Goal: Information Seeking & Learning: Learn about a topic

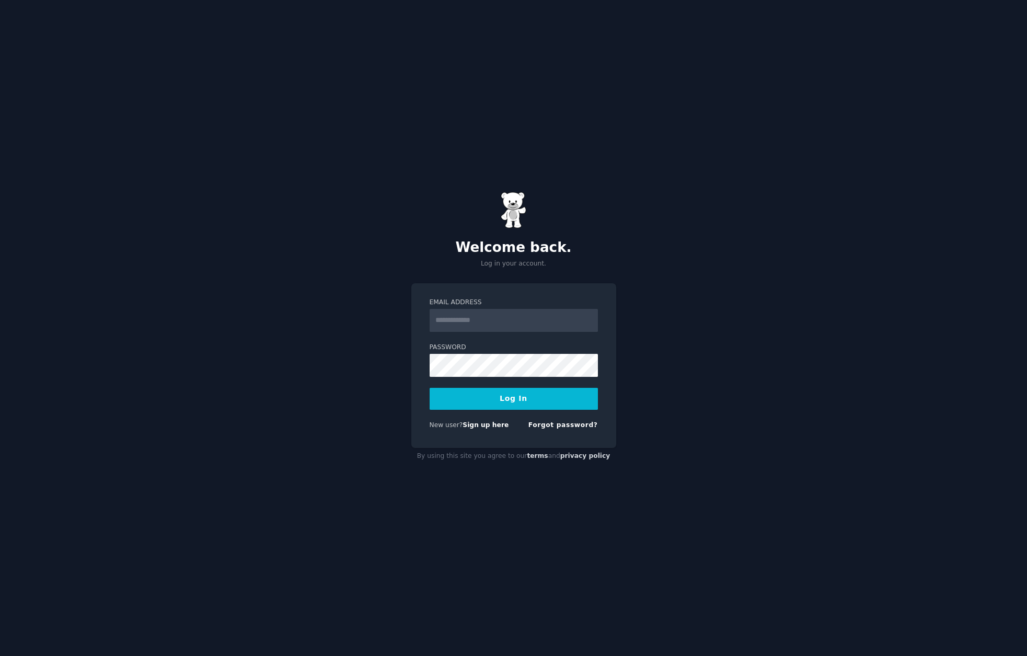
click at [0, 655] on nordpass-portal at bounding box center [0, 656] width 0 height 0
type input "**********"
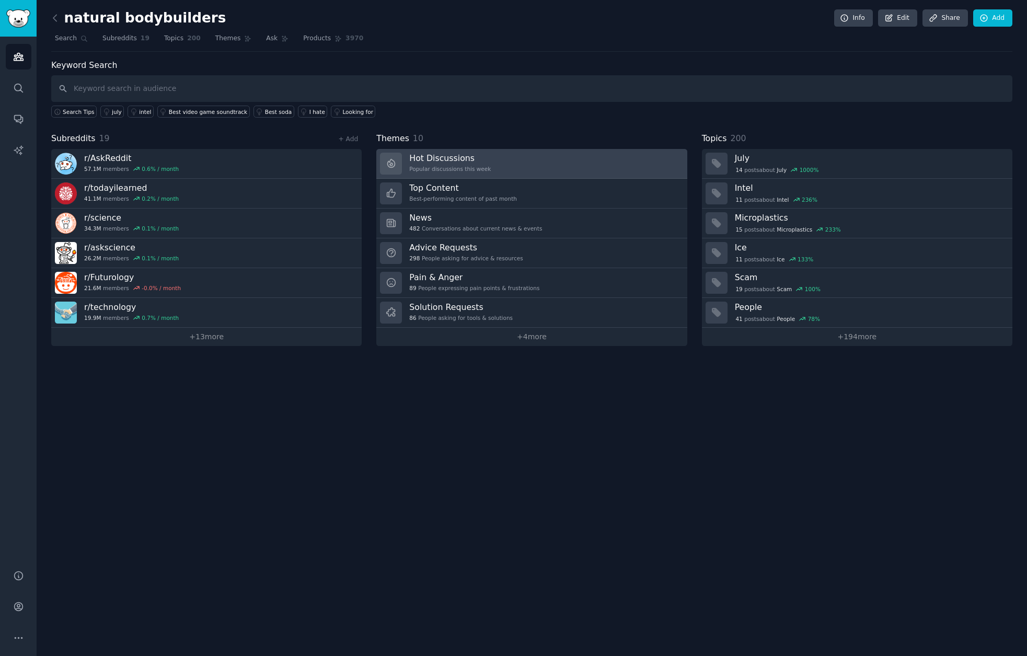
click at [478, 166] on div "Popular discussions this week" at bounding box center [450, 168] width 82 height 7
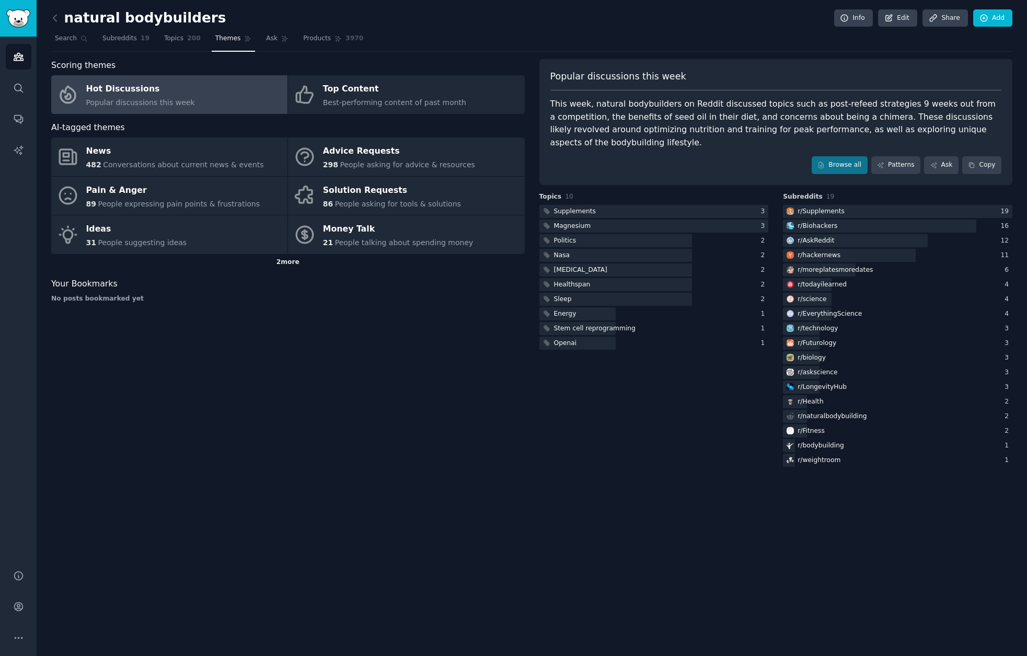
click at [292, 256] on div "2 more" at bounding box center [288, 262] width 474 height 17
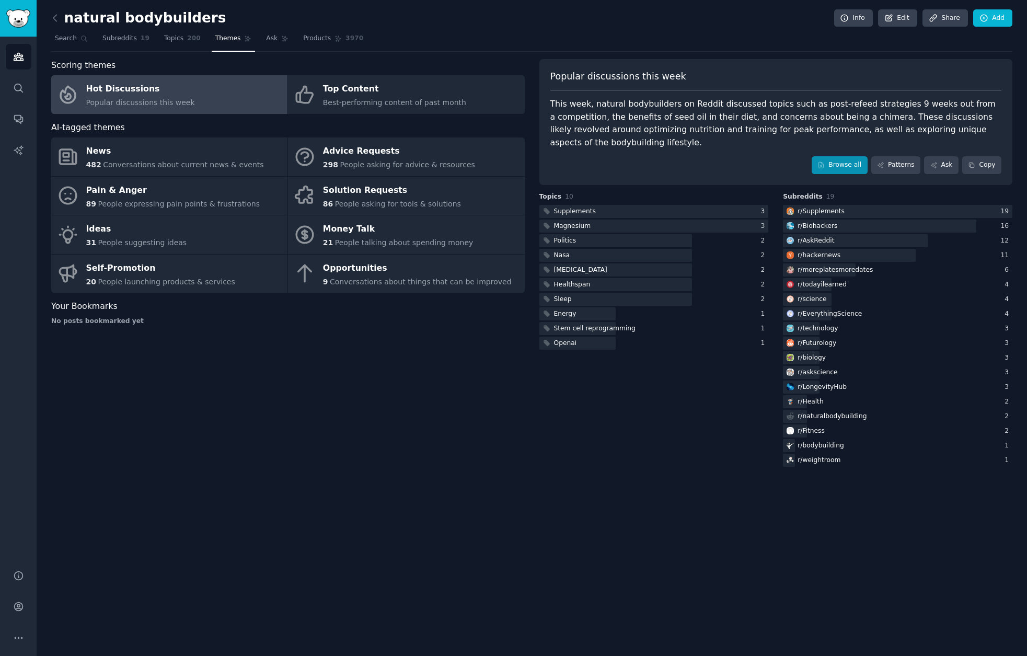
click at [841, 166] on link "Browse all" at bounding box center [840, 165] width 56 height 18
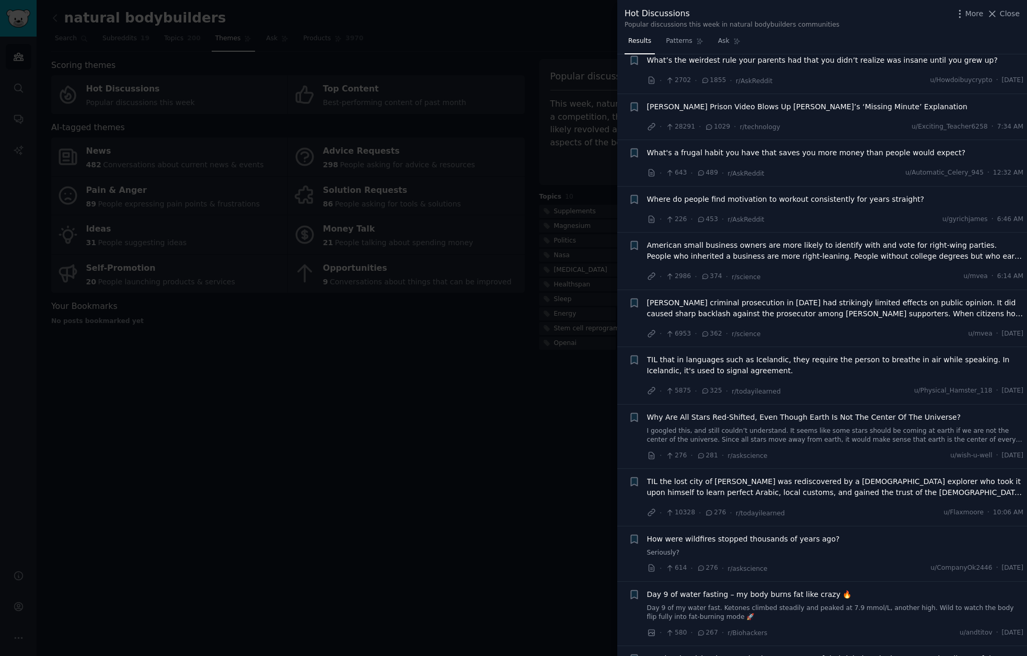
scroll to position [220, 0]
click at [857, 243] on span "American small business owners are more likely to identify with and vote for ri…" at bounding box center [835, 250] width 377 height 22
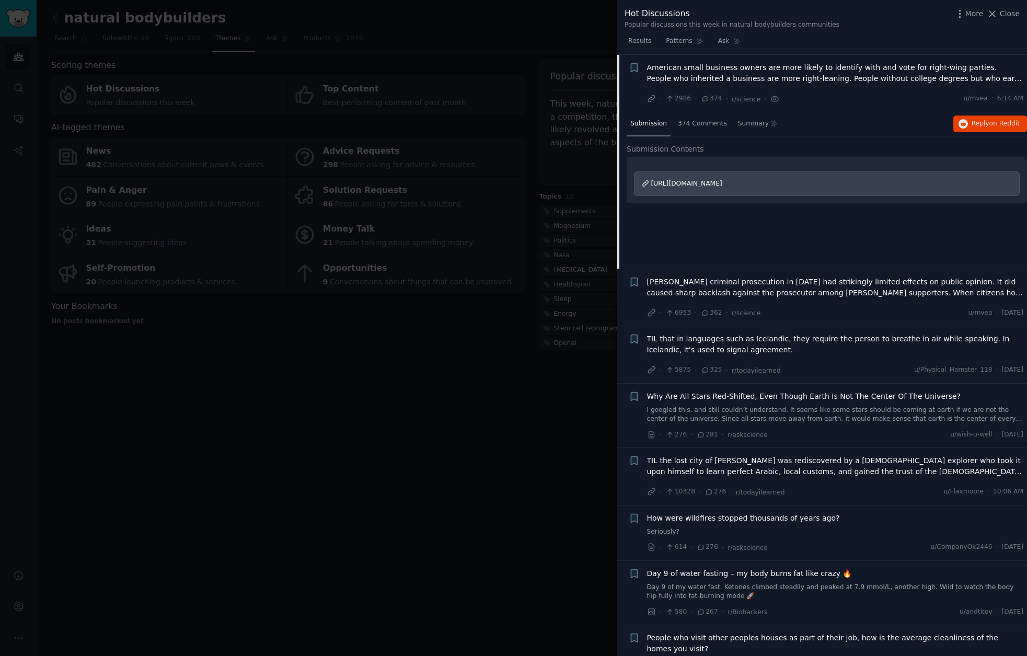
scroll to position [397, 0]
click at [715, 119] on span "374 Comments" at bounding box center [702, 123] width 49 height 9
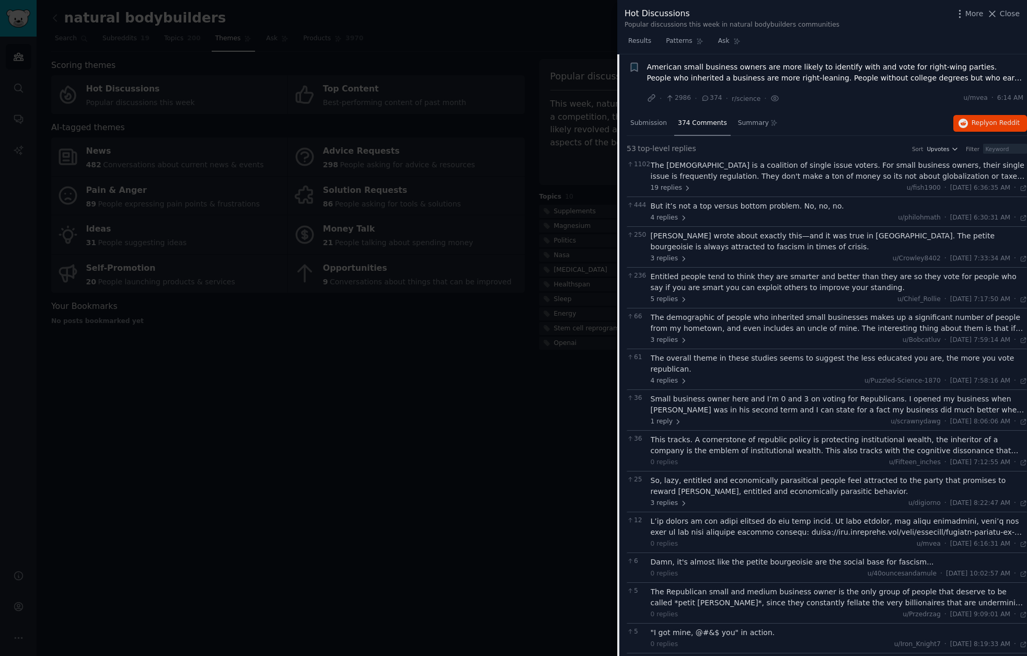
click at [829, 166] on div "The [DEMOGRAPHIC_DATA] is a coalition of single issue voters. For small busines…" at bounding box center [839, 171] width 377 height 22
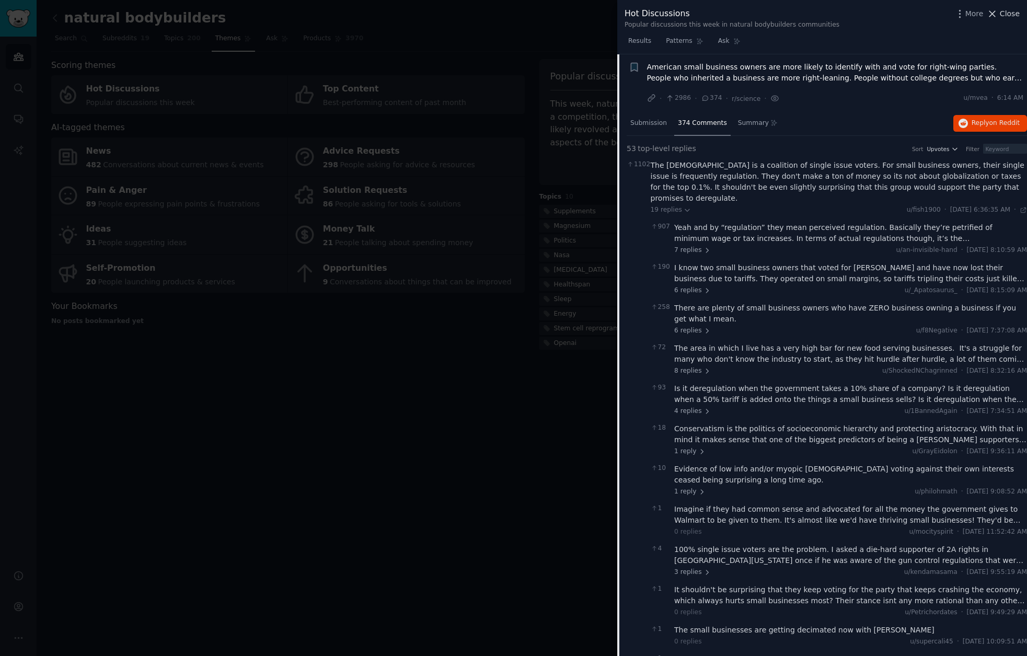
click at [1003, 17] on span "Close" at bounding box center [1010, 13] width 20 height 11
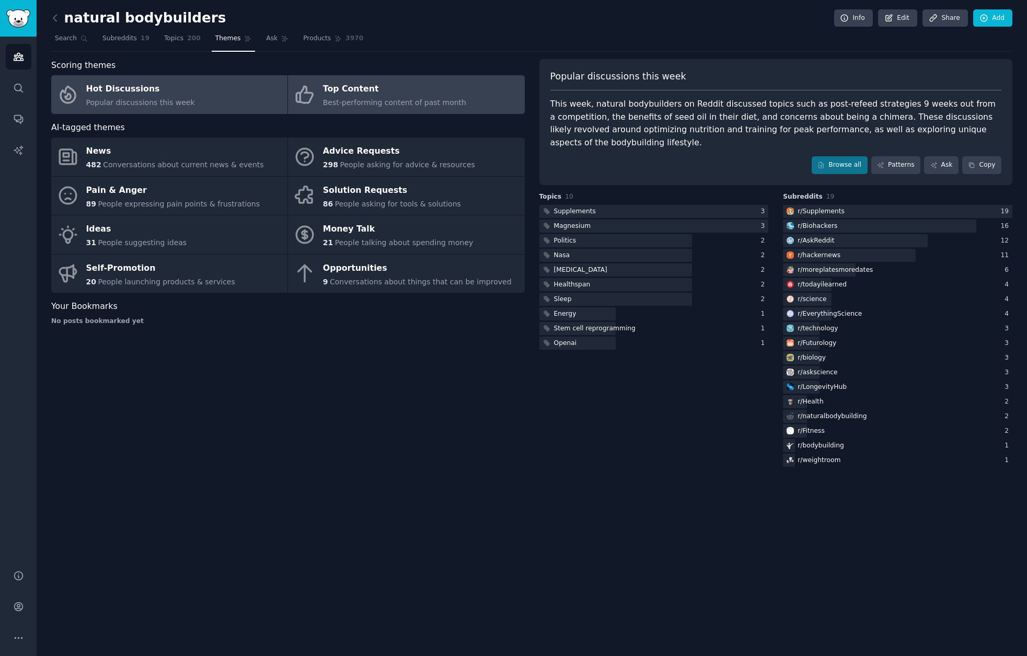
click at [412, 98] on span "Best-performing content of past month" at bounding box center [394, 102] width 143 height 8
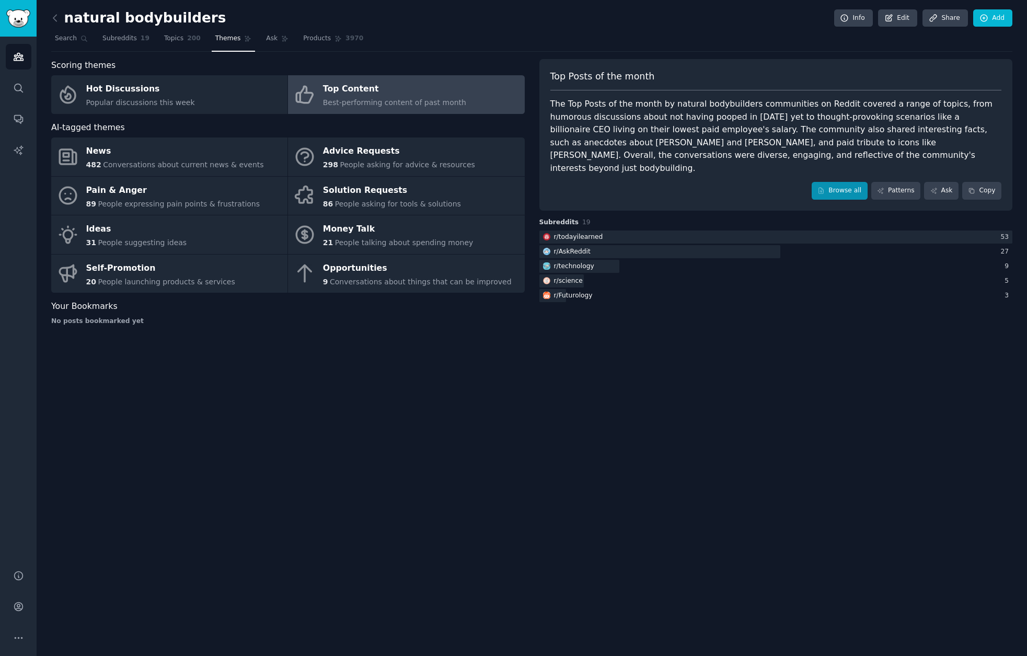
click at [822, 188] on icon at bounding box center [821, 191] width 5 height 6
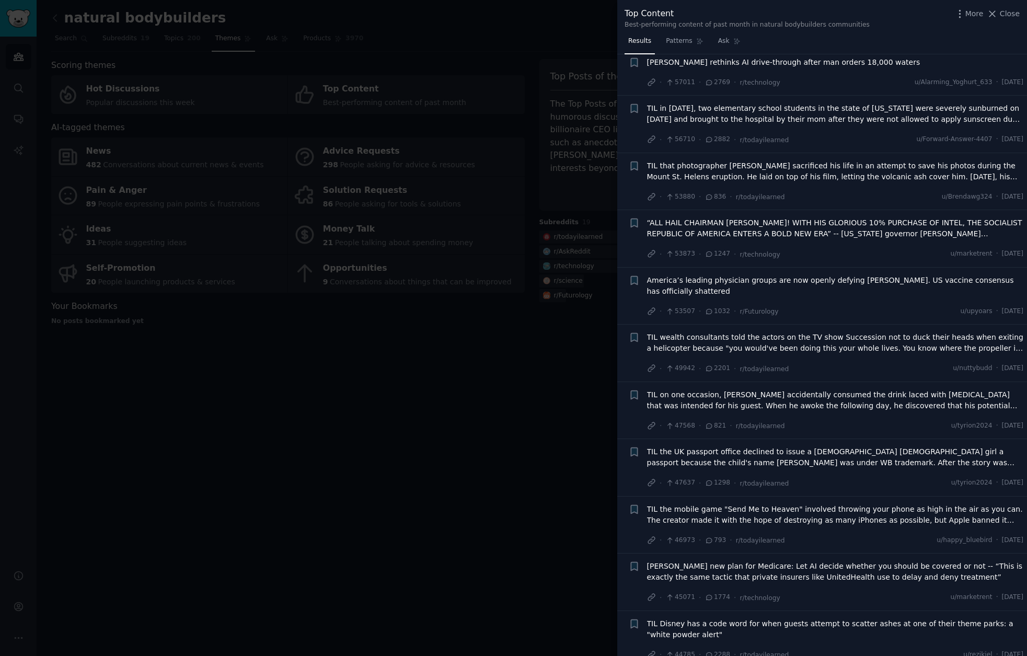
scroll to position [311, 0]
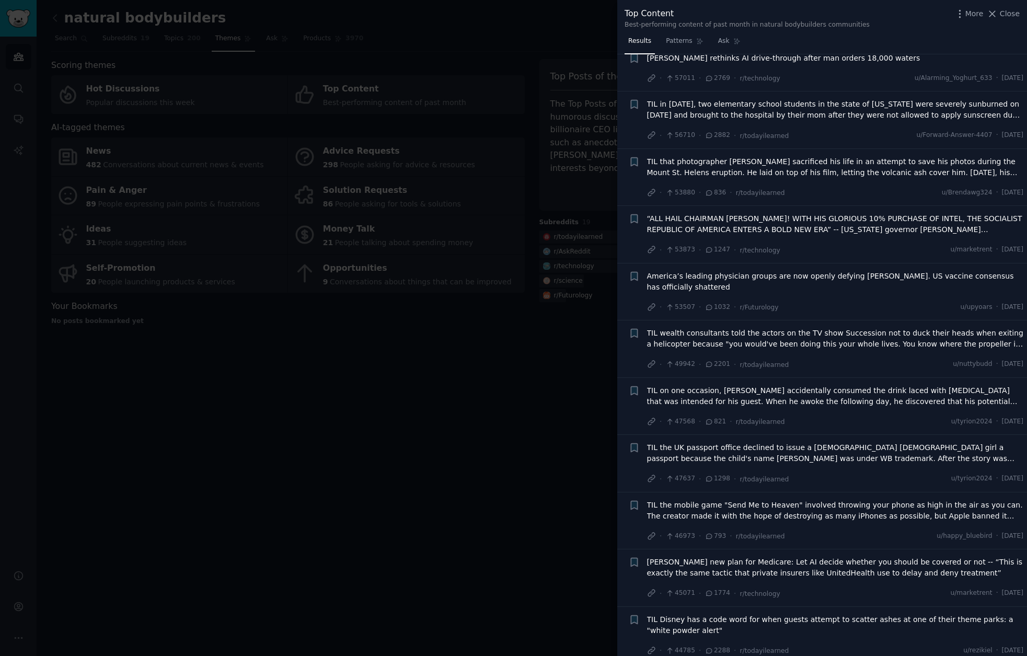
click at [791, 274] on span "America’s leading physician groups are now openly defying [PERSON_NAME]. US vac…" at bounding box center [835, 282] width 377 height 22
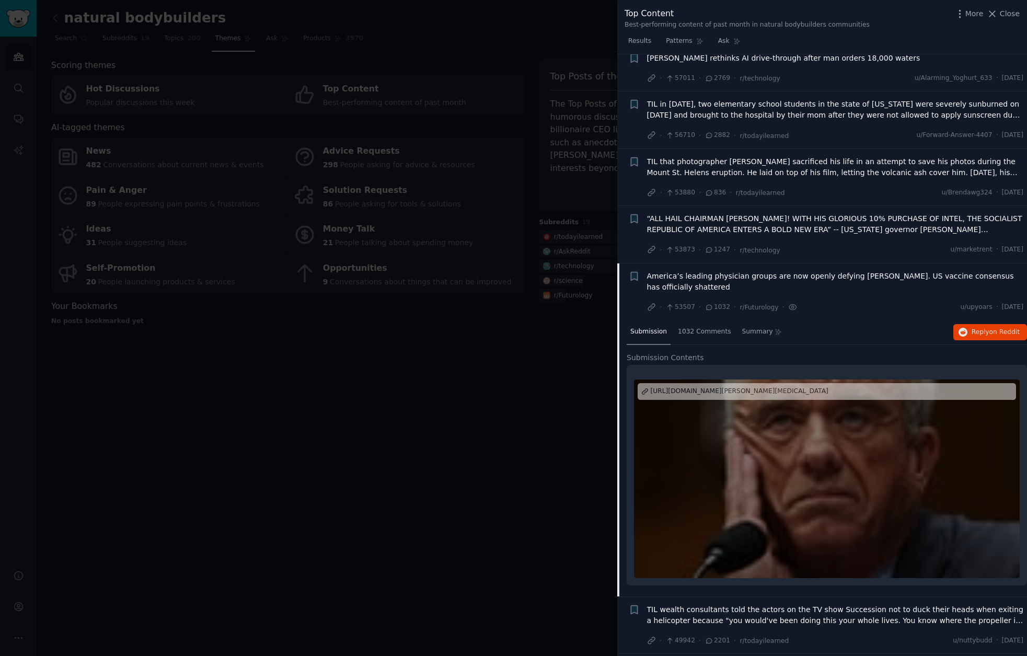
scroll to position [521, 0]
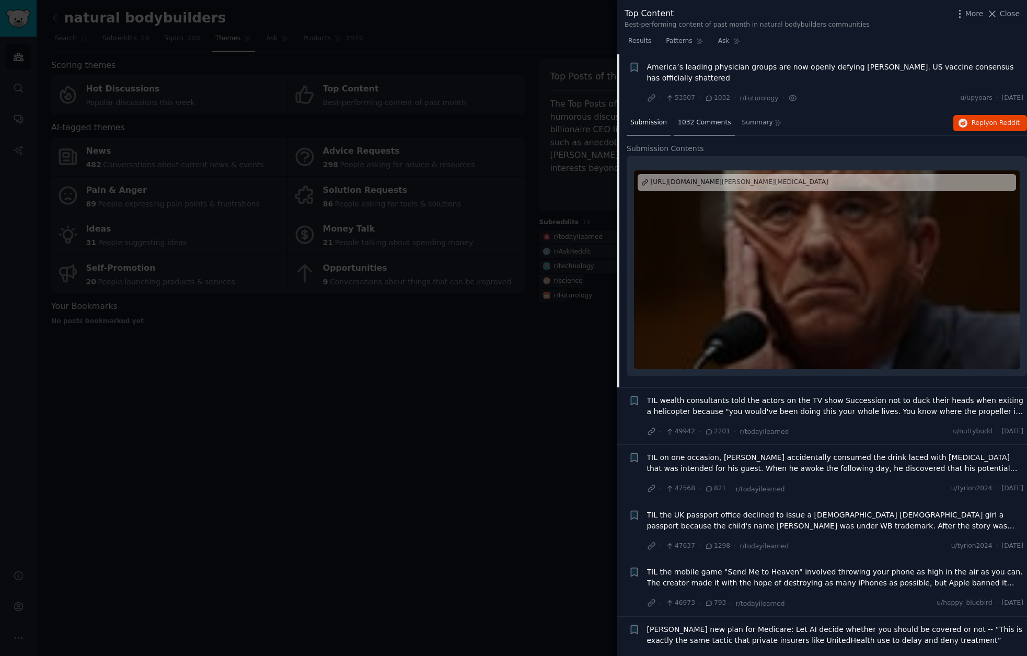
click at [718, 128] on div "1032 Comments" at bounding box center [704, 123] width 60 height 25
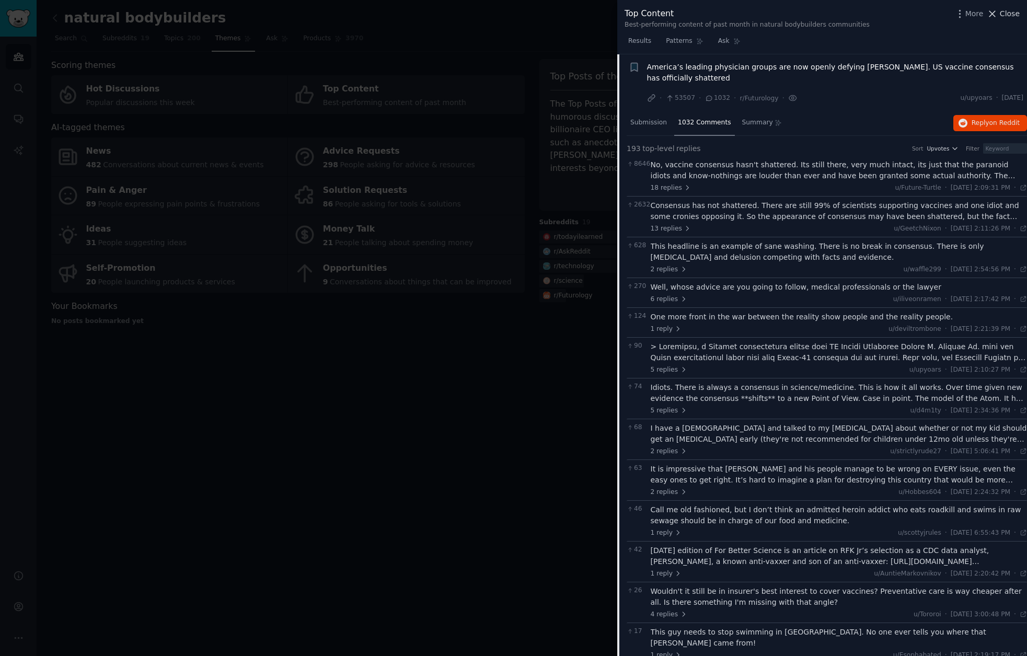
click at [1001, 18] on span "Close" at bounding box center [1010, 13] width 20 height 11
